Goal: Transaction & Acquisition: Purchase product/service

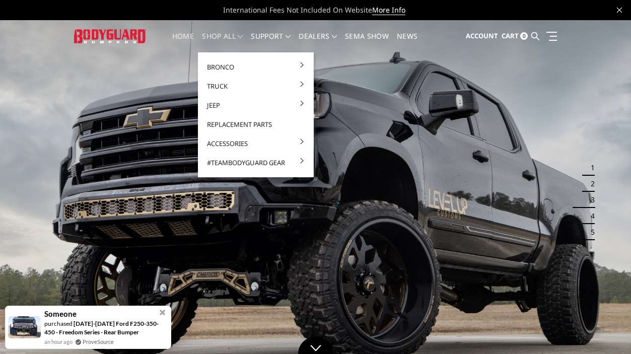
click at [228, 38] on link "shop all" at bounding box center [222, 43] width 41 height 20
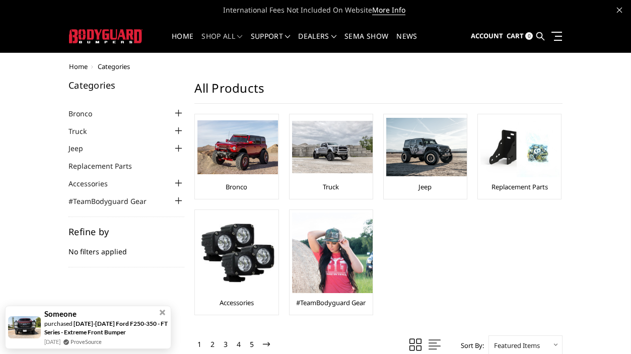
click at [104, 133] on li "Truck Chevrolet Chevrolet Front Bumpers 2024-2025 Chevrolet Silverado 2500/3500…" at bounding box center [126, 131] width 116 height 12
click at [175, 130] on div at bounding box center [178, 131] width 12 height 12
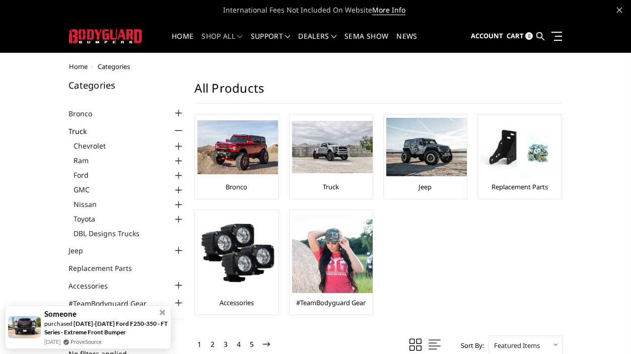
click at [180, 174] on div at bounding box center [178, 176] width 12 height 12
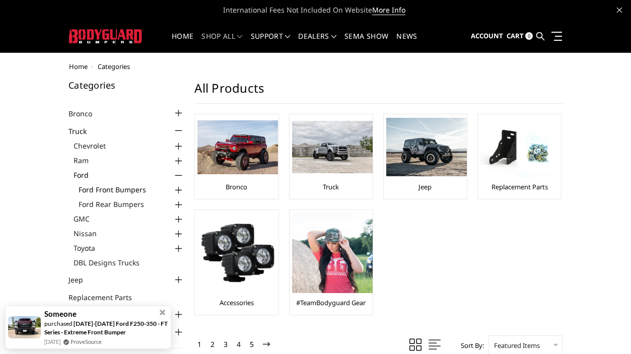
click at [138, 188] on link "Ford Front Bumpers" at bounding box center [132, 189] width 106 height 11
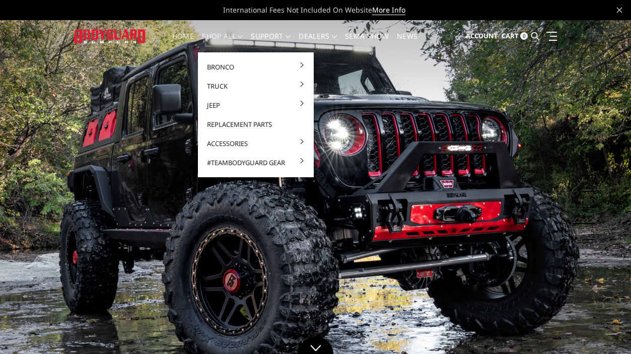
click at [216, 34] on link "shop all" at bounding box center [222, 43] width 41 height 20
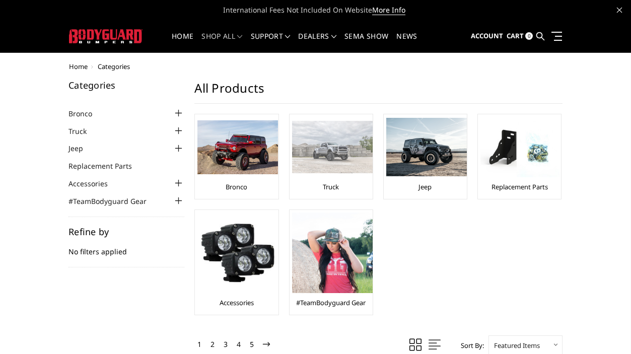
click at [343, 159] on img at bounding box center [332, 147] width 81 height 52
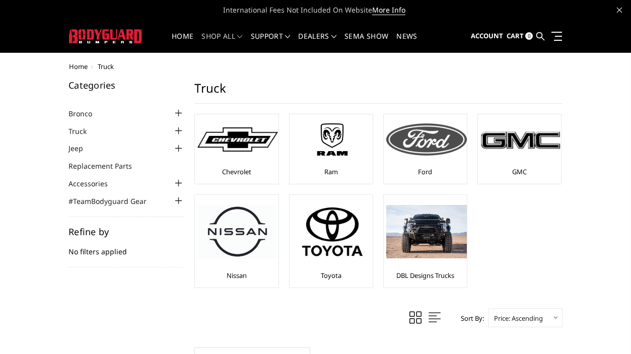
click at [436, 161] on div at bounding box center [426, 139] width 81 height 45
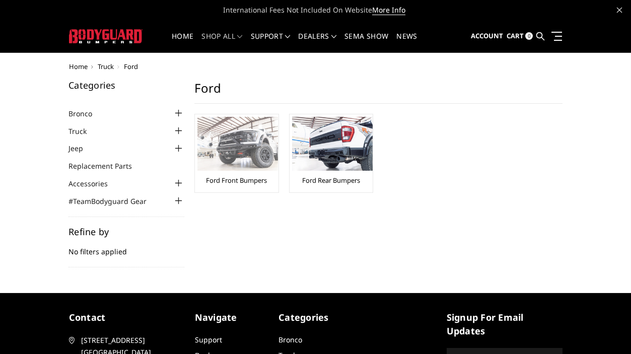
click at [249, 149] on img at bounding box center [237, 144] width 81 height 54
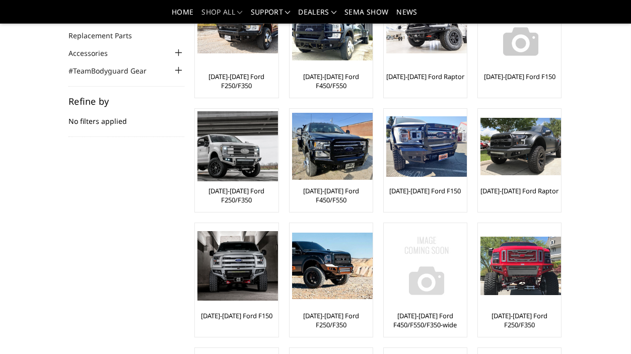
scroll to position [50, 0]
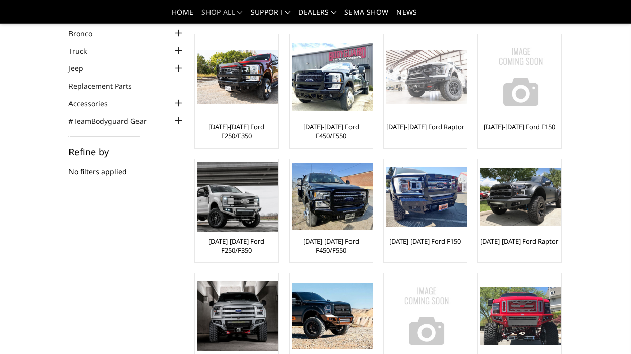
click at [416, 83] on img at bounding box center [426, 77] width 81 height 54
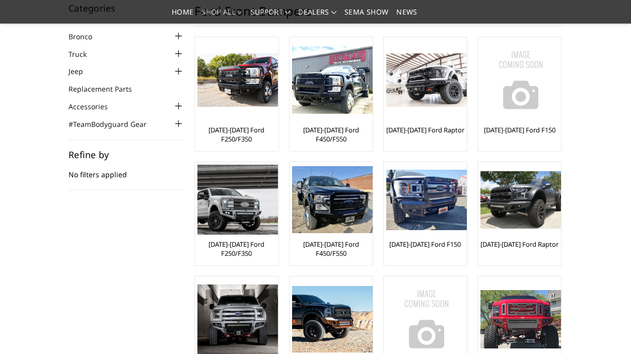
scroll to position [50, 0]
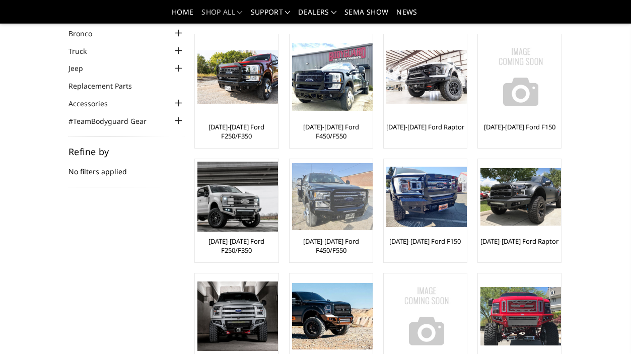
click at [350, 203] on img at bounding box center [332, 196] width 81 height 67
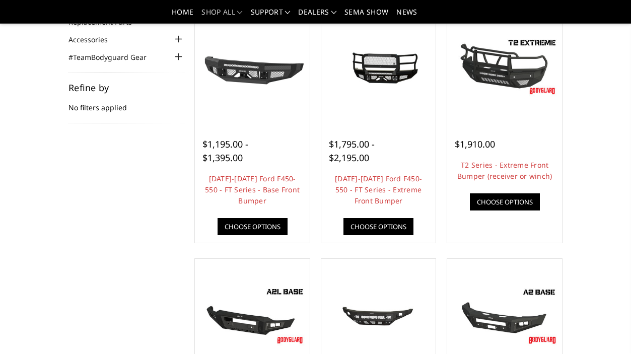
scroll to position [101, 0]
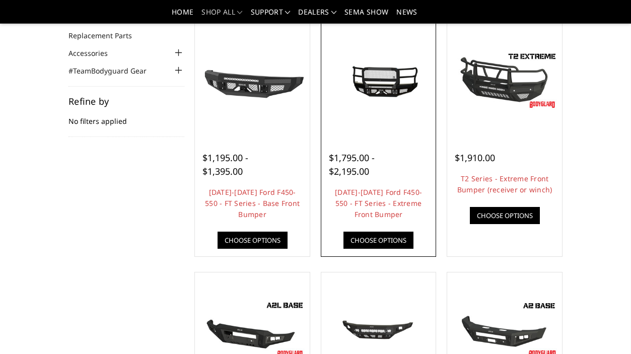
click at [403, 90] on img at bounding box center [379, 80] width 110 height 52
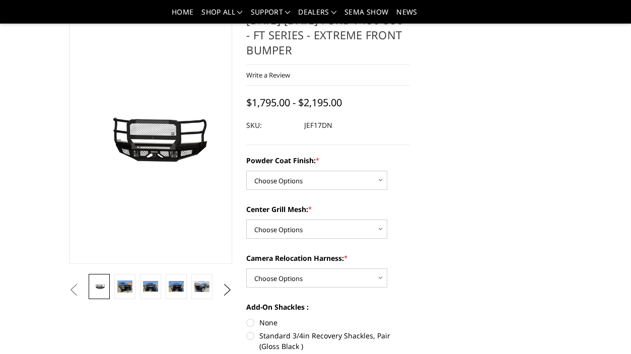
scroll to position [50, 0]
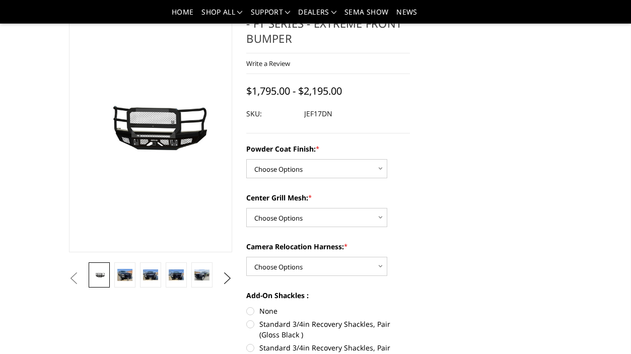
click at [391, 163] on div "Powder Coat Finish: * Choose Options Bare Metal Gloss Black Powder Coat Texture…" at bounding box center [328, 160] width 164 height 35
click at [380, 166] on select "Choose Options Bare Metal Gloss Black Powder Coat Textured Black Powder Coat" at bounding box center [316, 168] width 141 height 19
select select "3251"
click at [246, 159] on select "Choose Options Bare Metal Gloss Black Powder Coat Textured Black Powder Coat" at bounding box center [316, 168] width 141 height 19
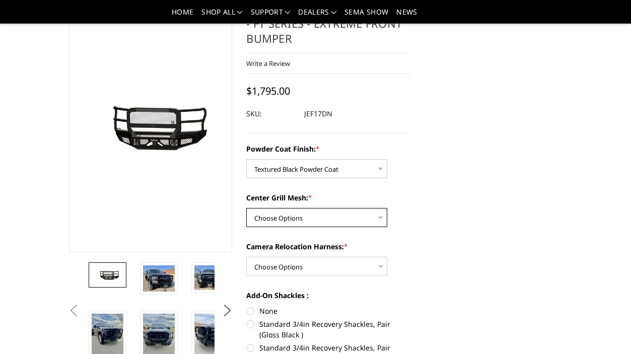
click at [378, 216] on select "Choose Options WITH Expanded Metal in Center Grill WITHOUT Expanded Metal in Ce…" at bounding box center [316, 217] width 141 height 19
click at [246, 208] on select "Choose Options WITH Expanded Metal in Center Grill WITHOUT Expanded Metal in Ce…" at bounding box center [316, 217] width 141 height 19
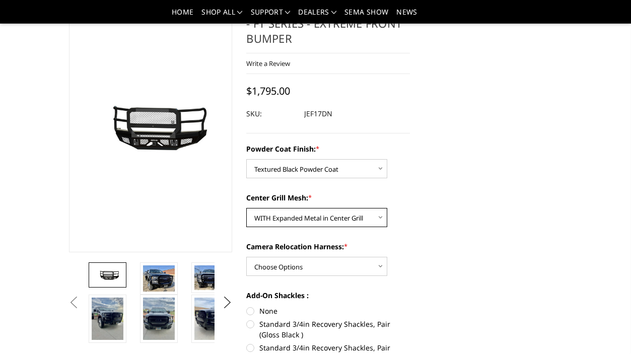
click at [385, 220] on select "Choose Options WITH Expanded Metal in Center Grill WITHOUT Expanded Metal in Ce…" at bounding box center [316, 217] width 141 height 19
click at [246, 208] on select "Choose Options WITH Expanded Metal in Center Grill WITHOUT Expanded Metal in Ce…" at bounding box center [316, 217] width 141 height 19
click at [377, 218] on select "Choose Options WITH Expanded Metal in Center Grill WITHOUT Expanded Metal in Ce…" at bounding box center [316, 217] width 141 height 19
select select "3252"
click at [246, 208] on select "Choose Options WITH Expanded Metal in Center Grill WITHOUT Expanded Metal in Ce…" at bounding box center [316, 217] width 141 height 19
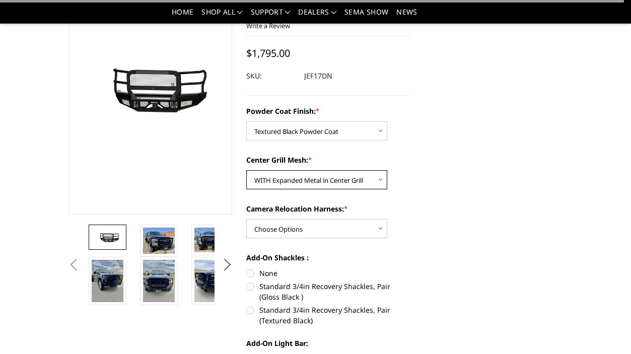
scroll to position [101, 0]
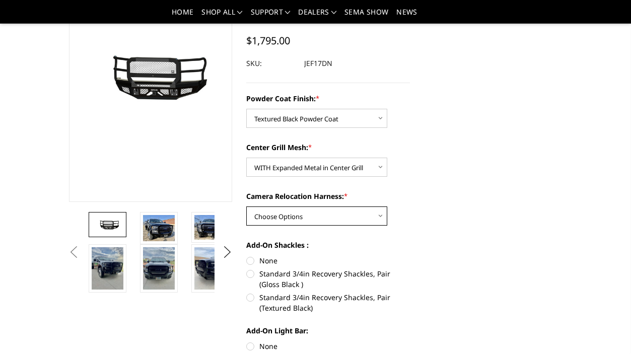
click at [360, 219] on select "Choose Options WITH Camera Relocation Harness WITHOUT Camera Relocation Harness" at bounding box center [316, 215] width 141 height 19
select select "3254"
click at [246, 206] on select "Choose Options WITH Camera Relocation Harness WITHOUT Camera Relocation Harness" at bounding box center [316, 215] width 141 height 19
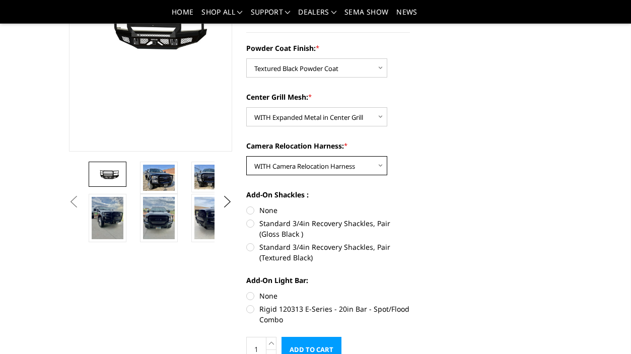
scroll to position [201, 0]
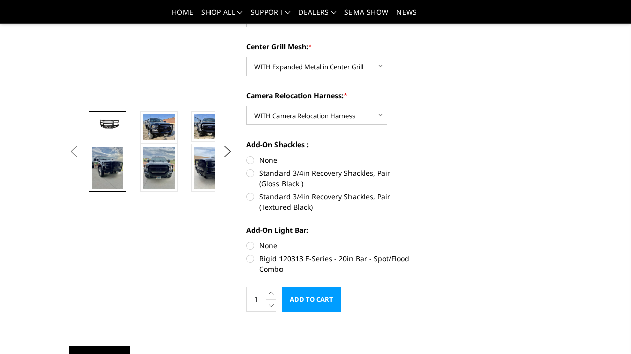
click at [100, 170] on img at bounding box center [108, 167] width 32 height 42
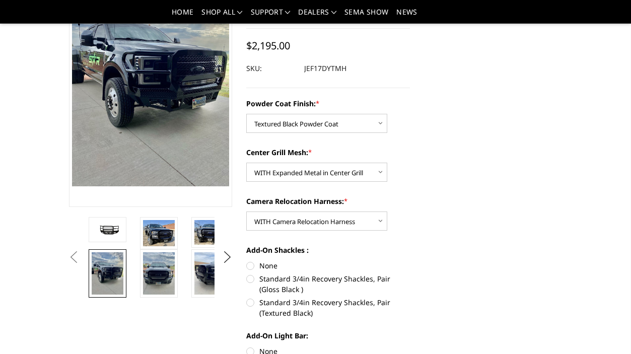
scroll to position [84, 0]
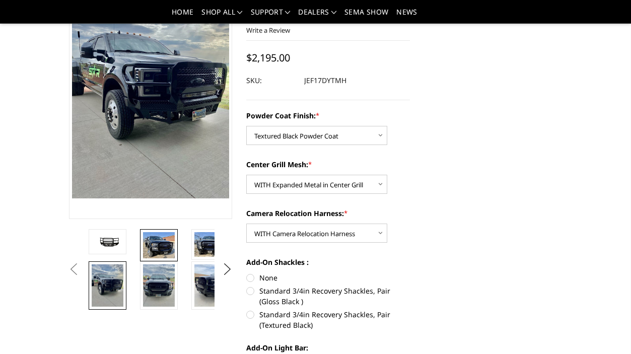
click at [155, 259] on link at bounding box center [159, 245] width 38 height 32
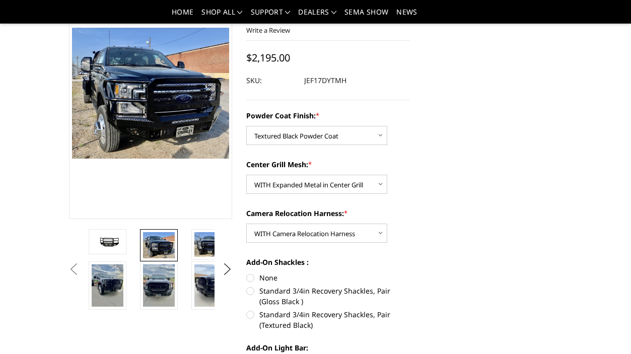
scroll to position [123, 0]
